Goal: Task Accomplishment & Management: Use online tool/utility

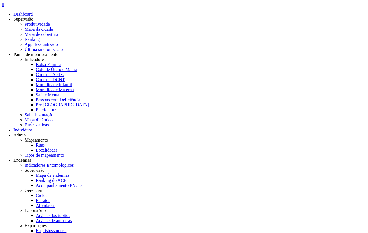
click at [69, 173] on link "Mapa de endemias" at bounding box center [53, 175] width 34 height 5
click at [55, 203] on link "Atividades" at bounding box center [45, 205] width 19 height 5
click at [4, 7] on icon "" at bounding box center [3, 4] width 2 height 5
click at [45, 143] on link "Ruas" at bounding box center [40, 145] width 9 height 5
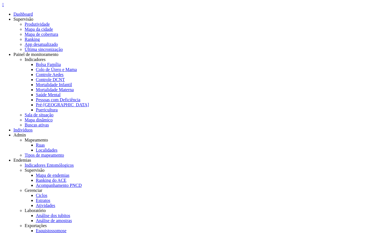
click at [14, 13] on div " Dashboard Supervisão Produtividade Mapa da cidade Mapa de cobertura Ranking A…" at bounding box center [184, 204] width 364 height 405
click at [4, 6] on icon "" at bounding box center [3, 4] width 2 height 5
click at [57, 148] on link "Localidades" at bounding box center [47, 150] width 22 height 5
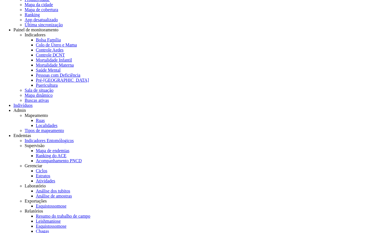
type input "**"
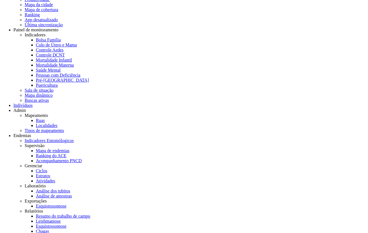
type input "*"
